Goal: Entertainment & Leisure: Consume media (video, audio)

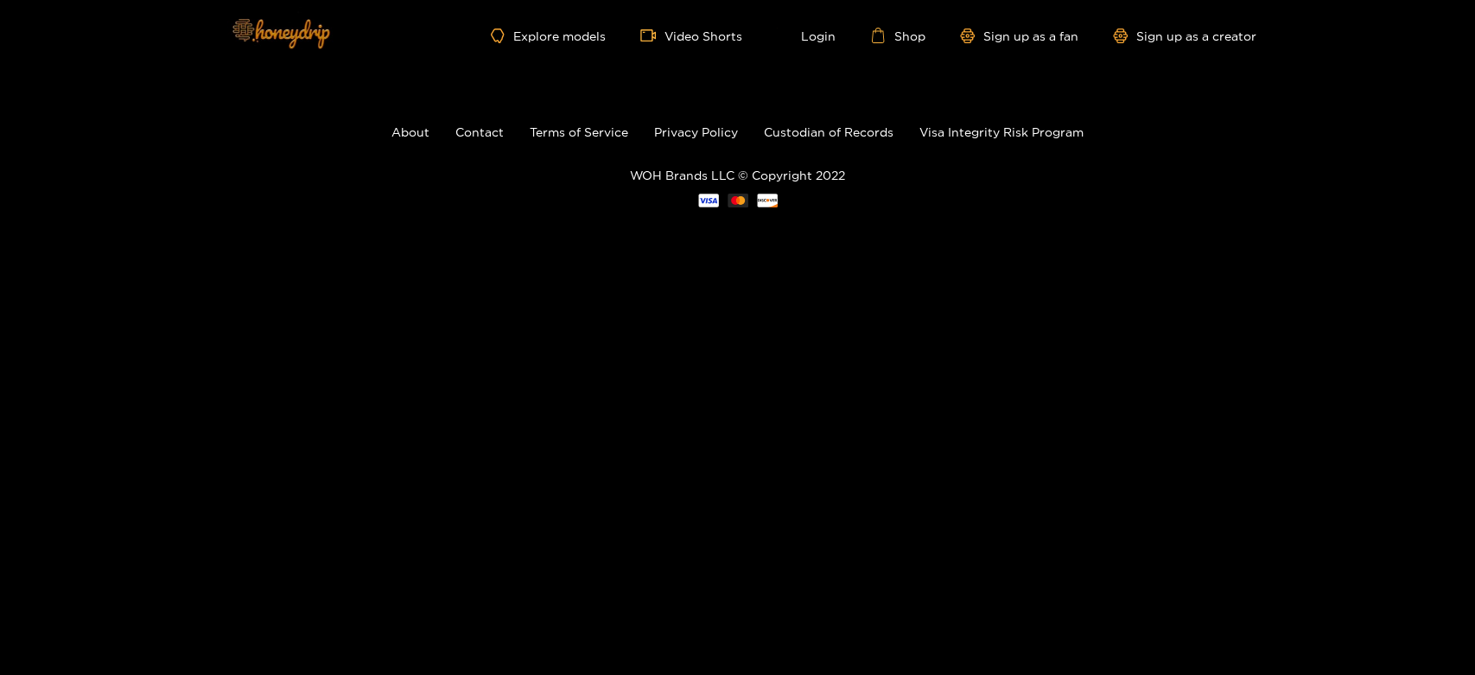
click at [250, 29] on img at bounding box center [279, 33] width 121 height 73
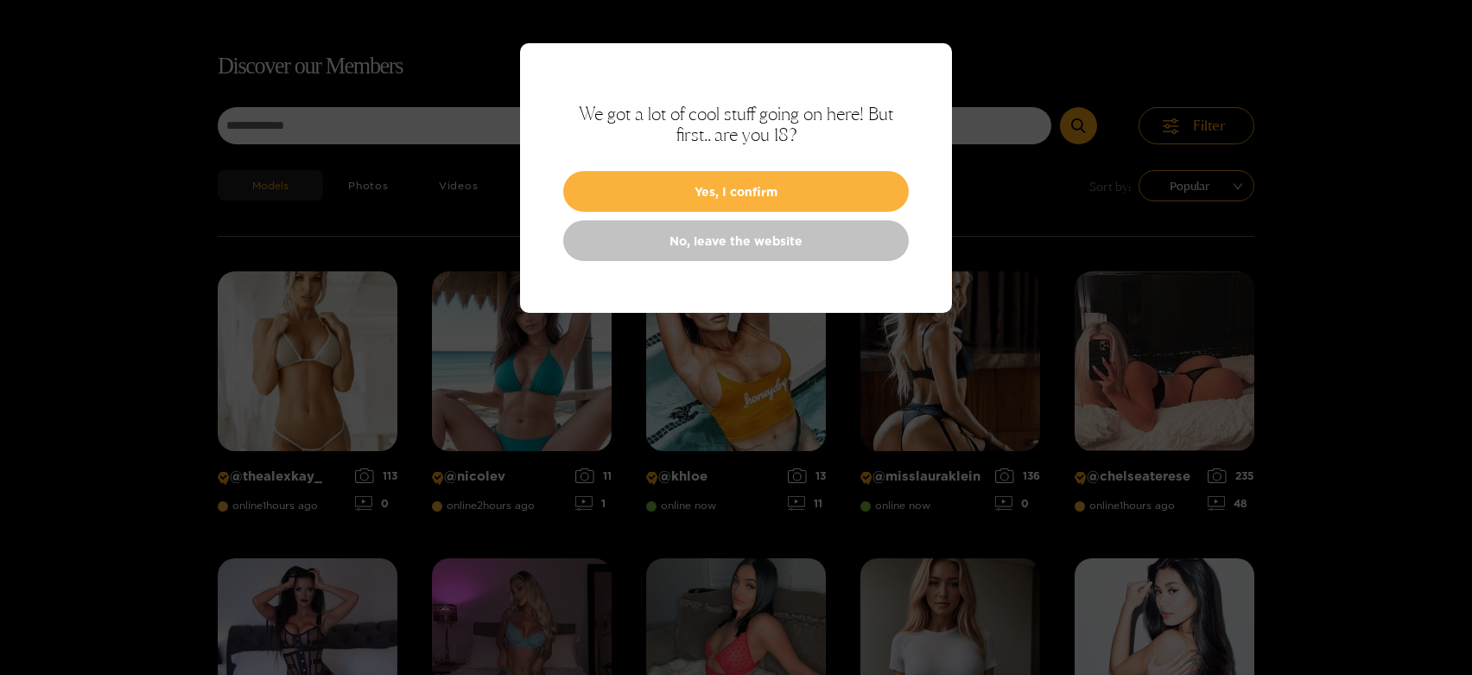
scroll to position [111, 0]
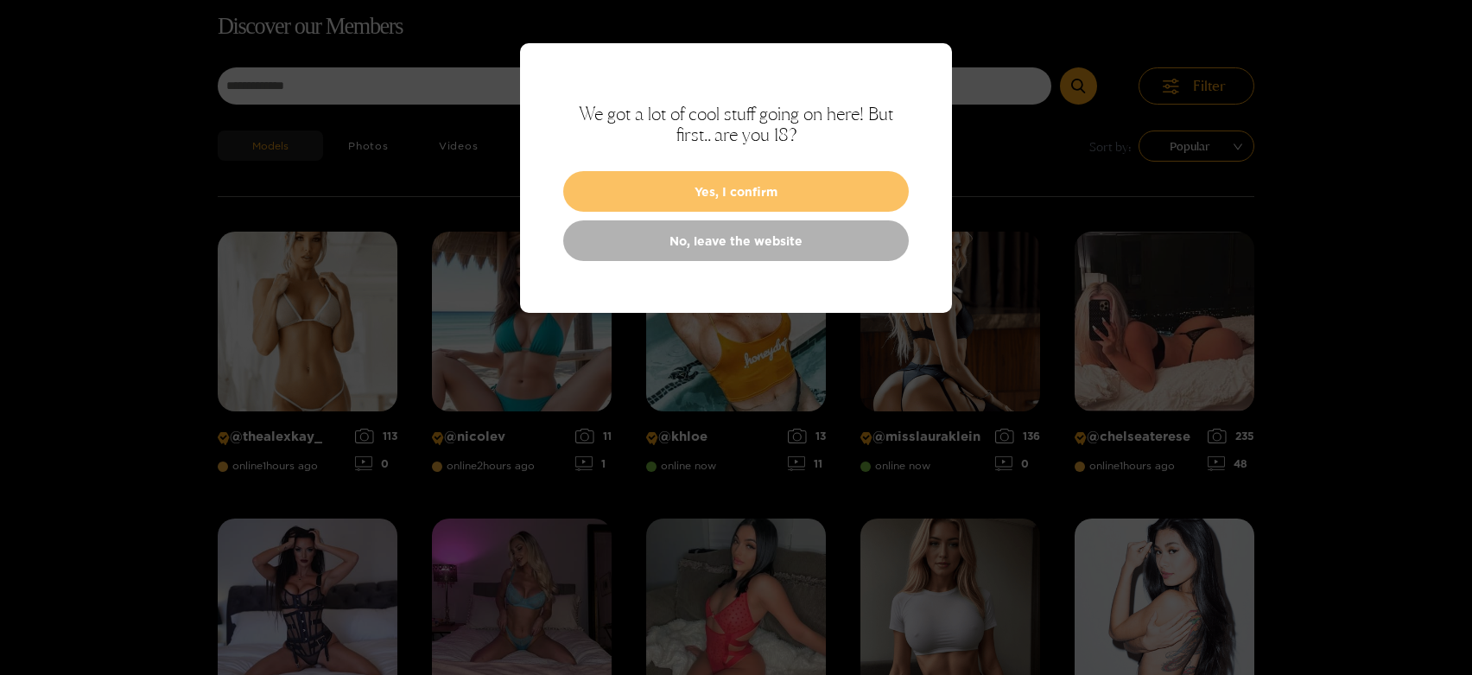
click at [781, 197] on button "Yes, I confirm" at bounding box center [736, 191] width 346 height 41
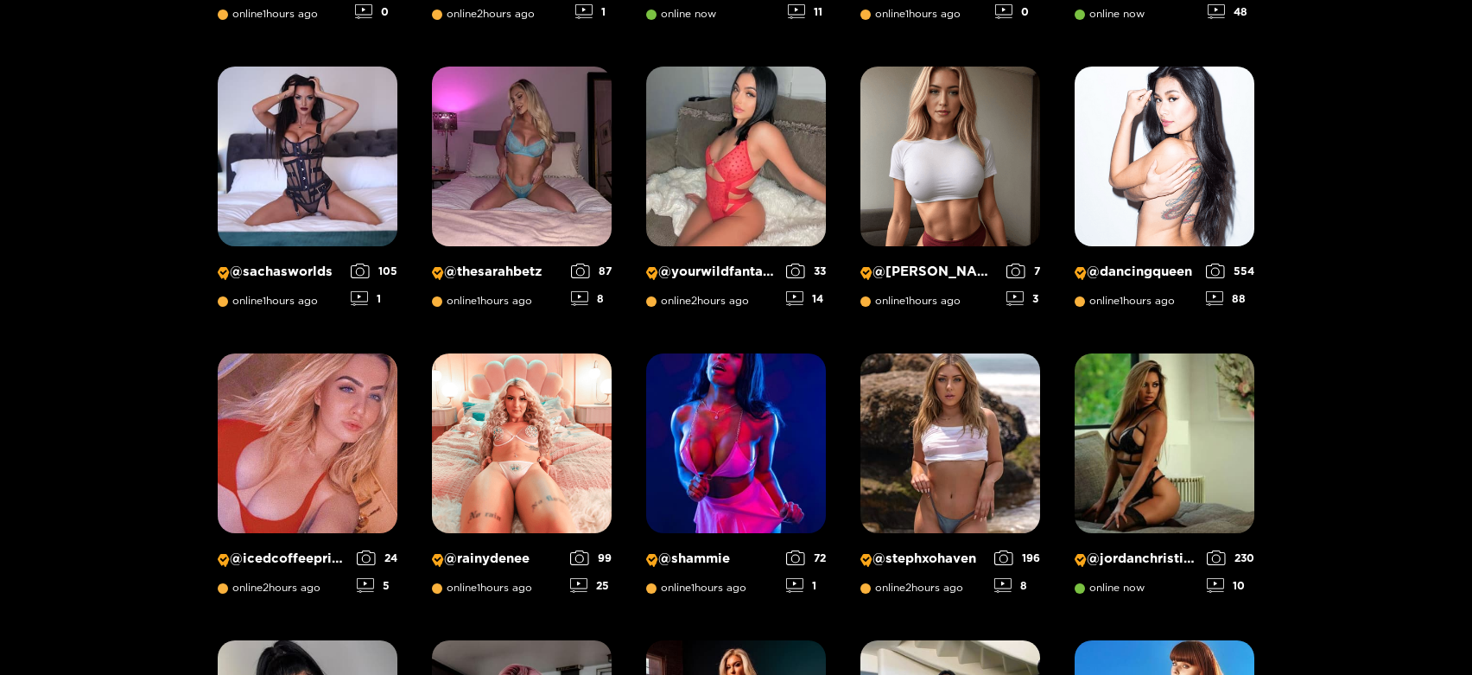
scroll to position [590, 0]
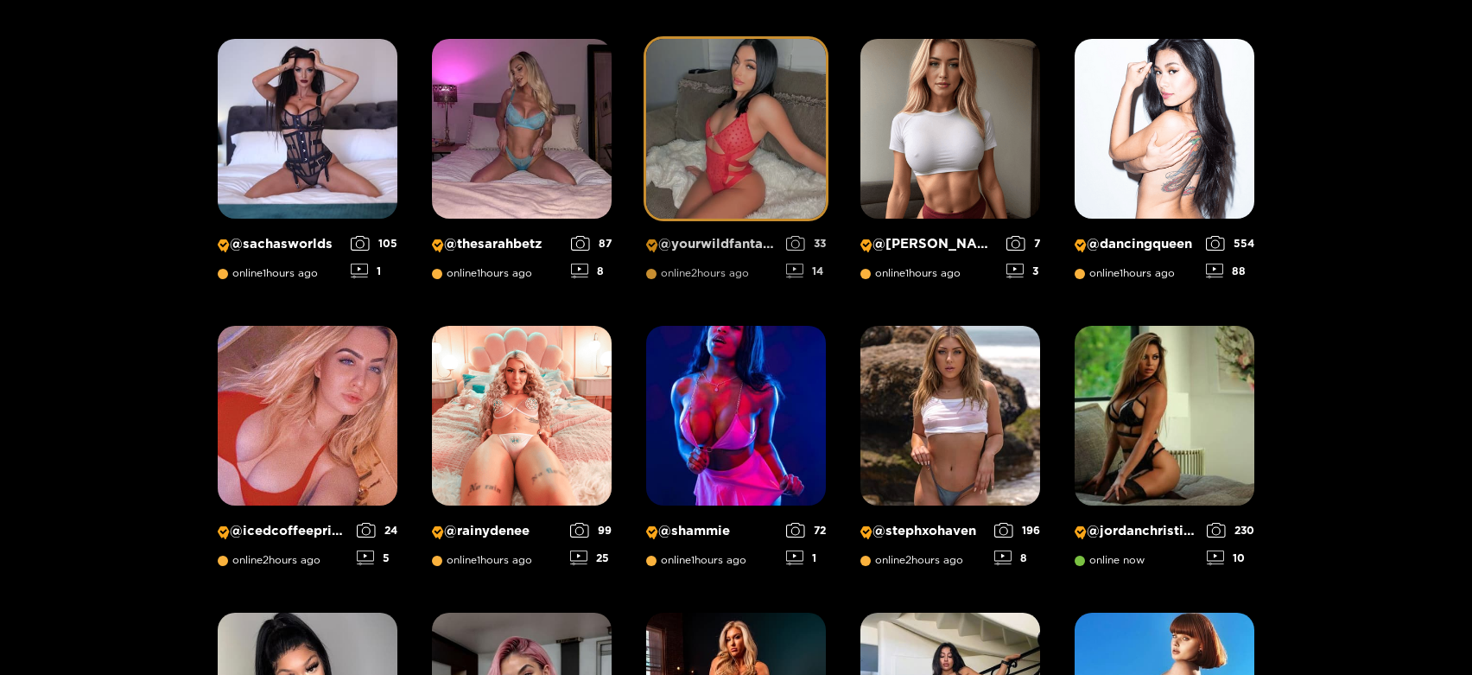
click at [748, 156] on img at bounding box center [736, 129] width 180 height 180
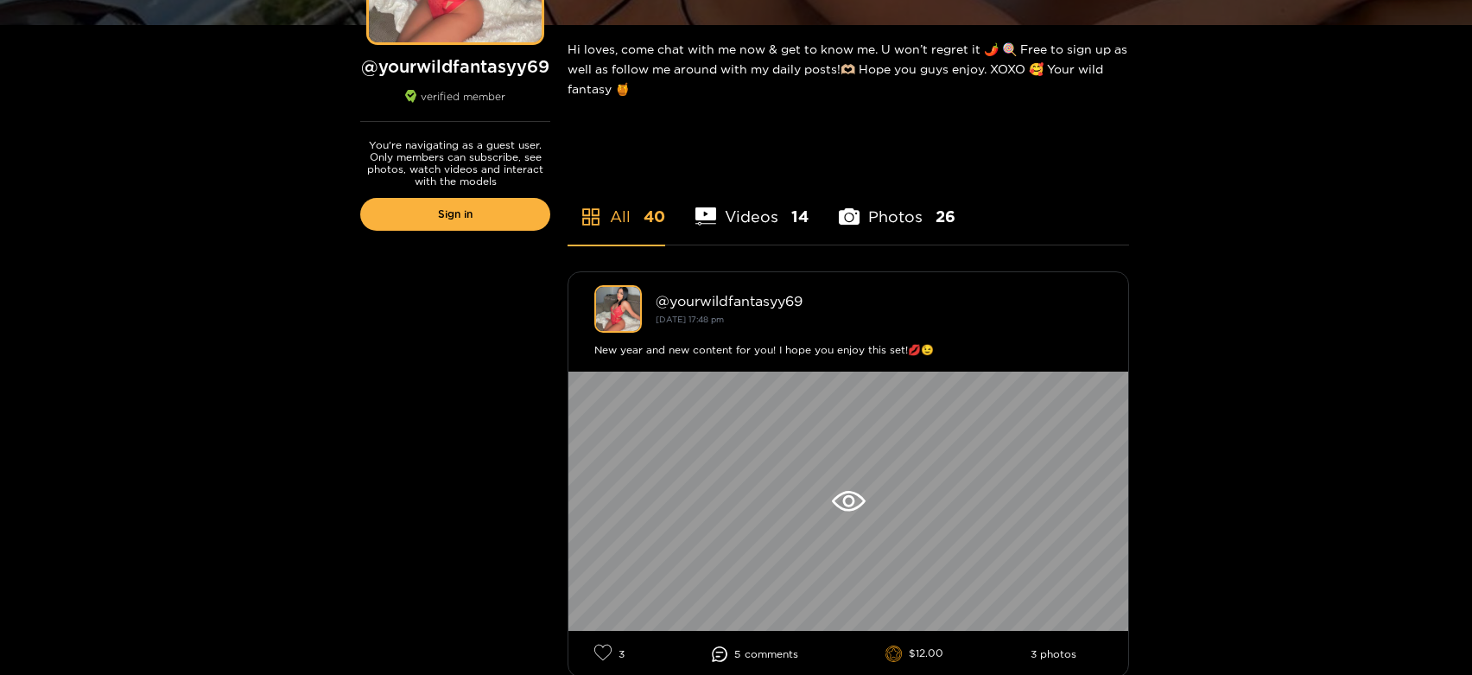
click at [753, 217] on li "Videos 14" at bounding box center [751, 206] width 113 height 78
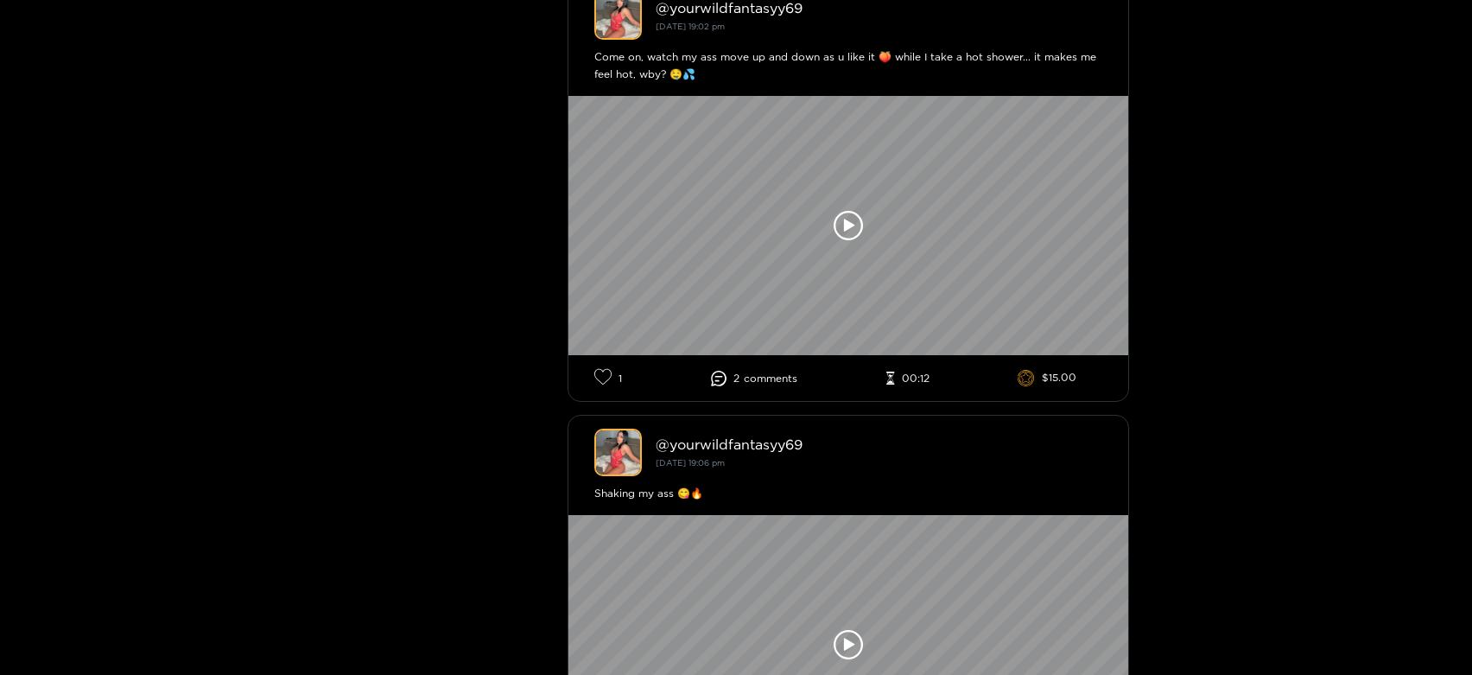
scroll to position [575, 0]
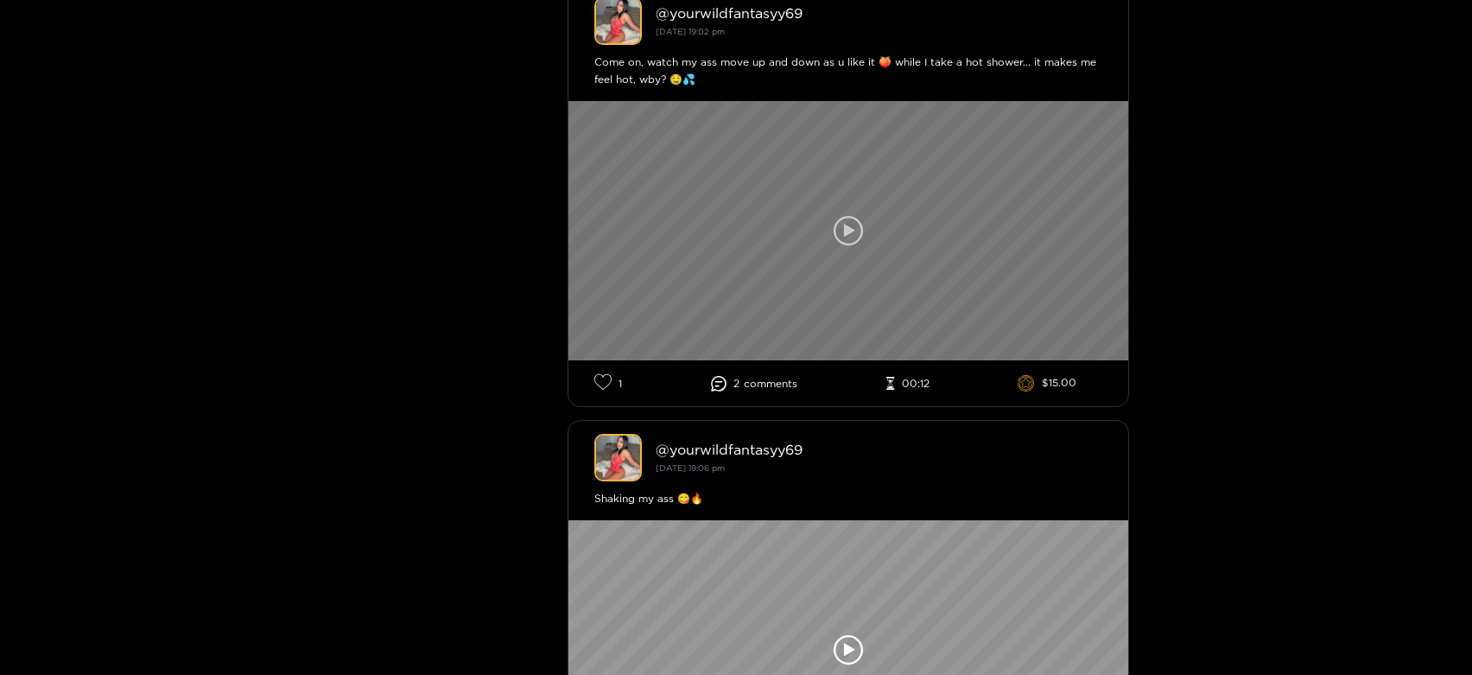
click at [854, 226] on icon at bounding box center [848, 230] width 29 height 29
